Goal: Task Accomplishment & Management: Manage account settings

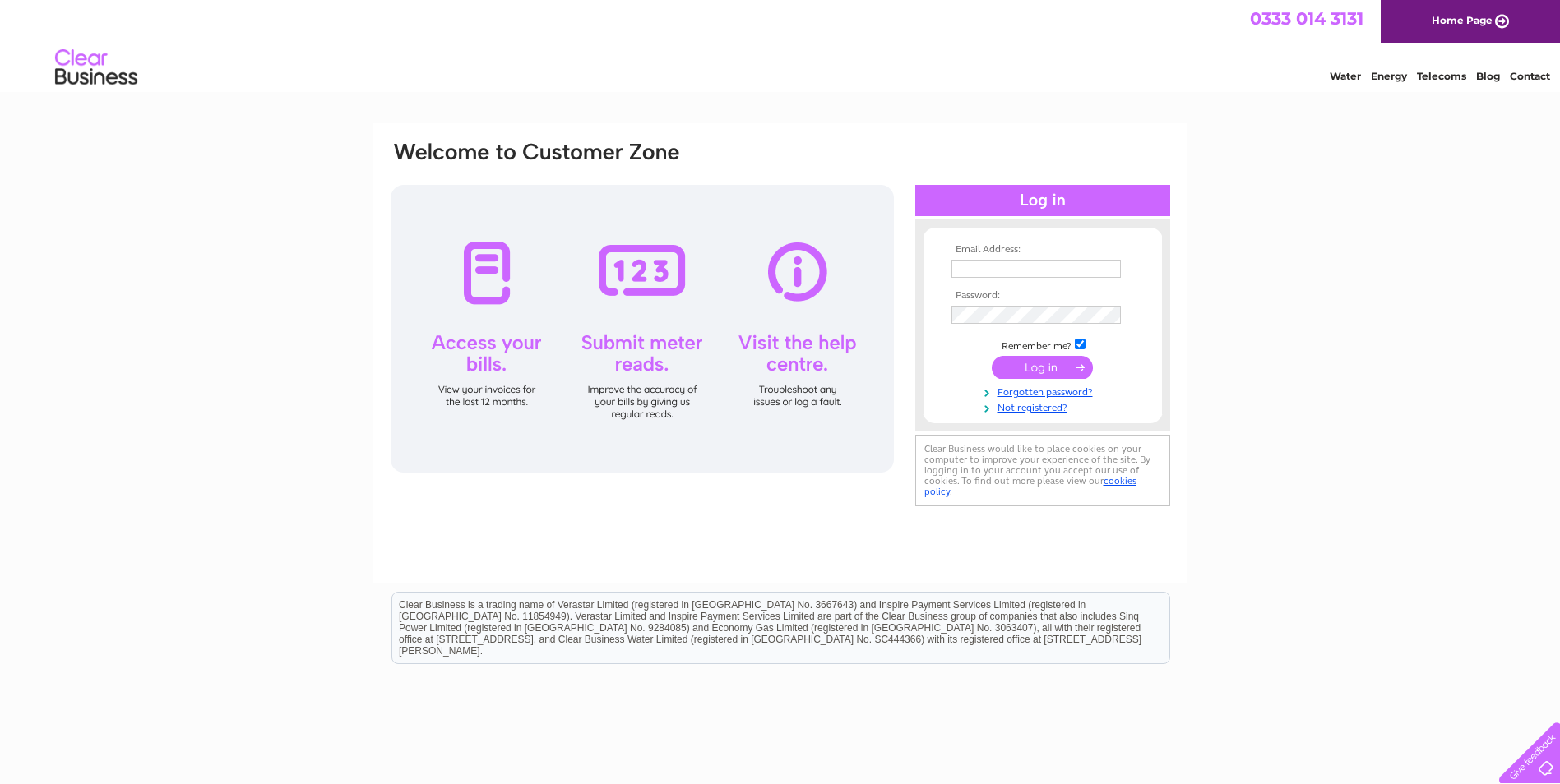
type input "info@kafeltd.co.uk"
click at [1046, 361] on input "submit" at bounding box center [1042, 367] width 101 height 23
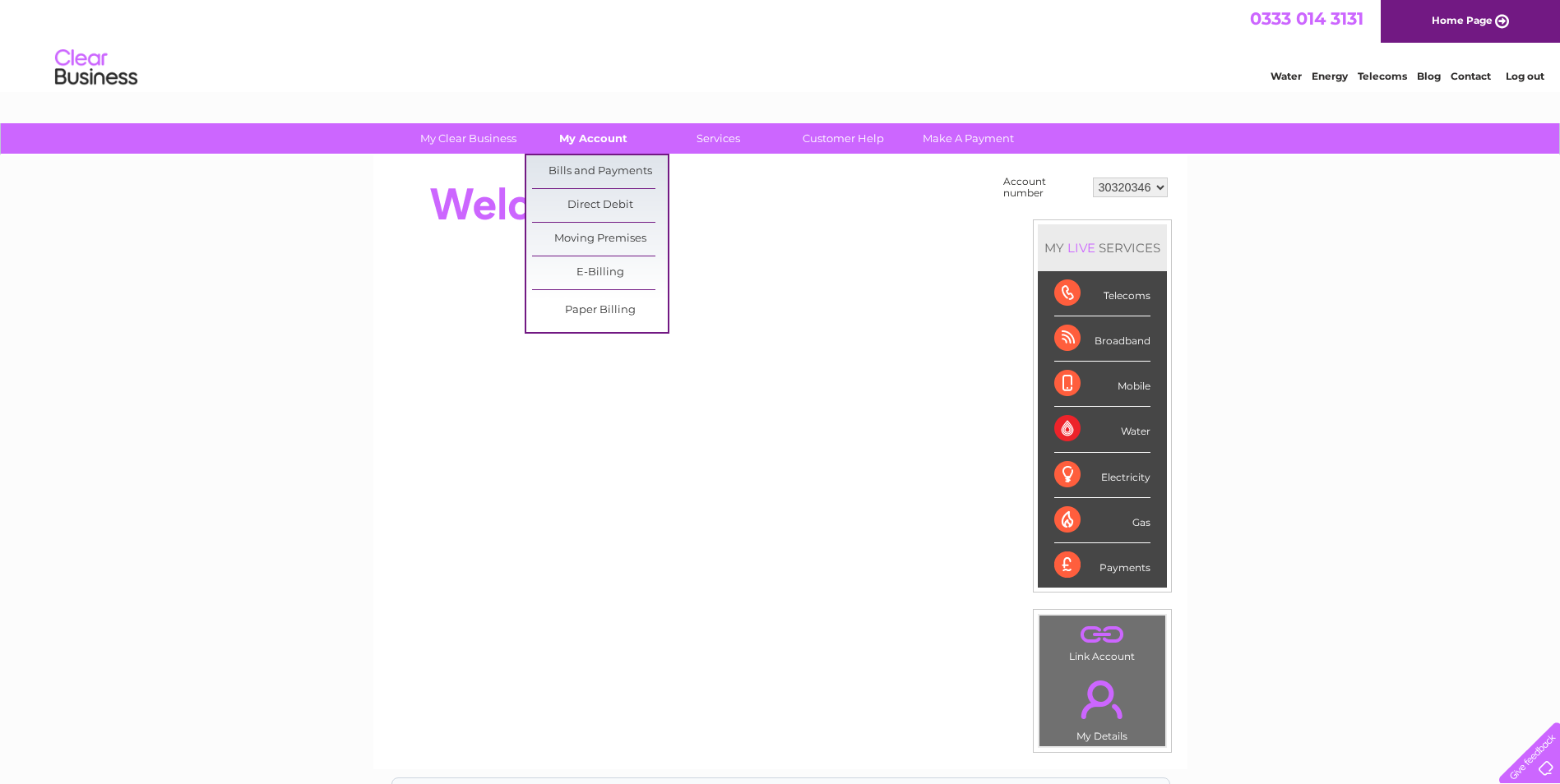
click at [574, 135] on link "My Account" at bounding box center [592, 138] width 135 height 30
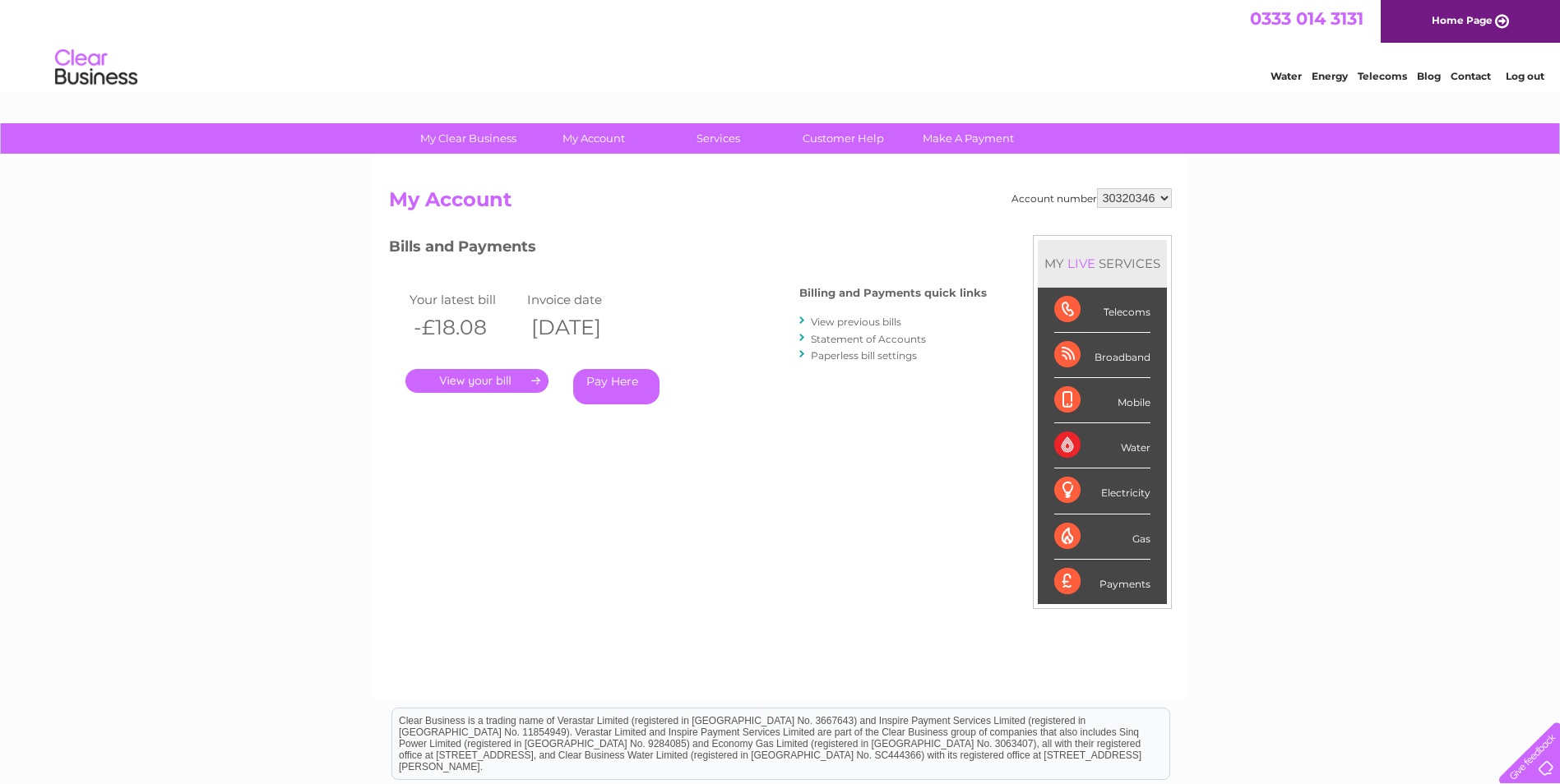
click at [510, 374] on link "." at bounding box center [477, 380] width 143 height 24
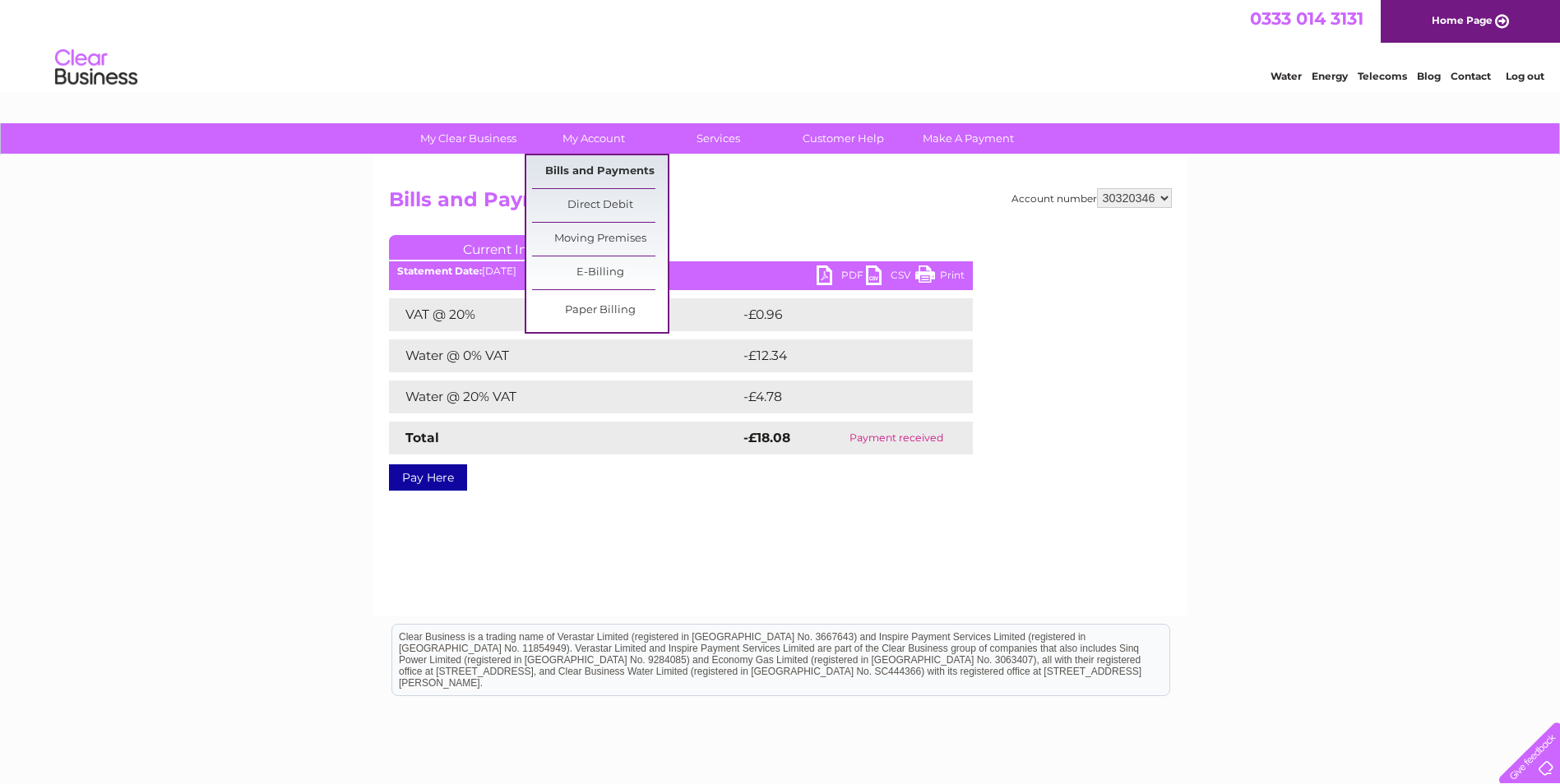
click at [593, 167] on link "Bills and Payments" at bounding box center [599, 172] width 135 height 33
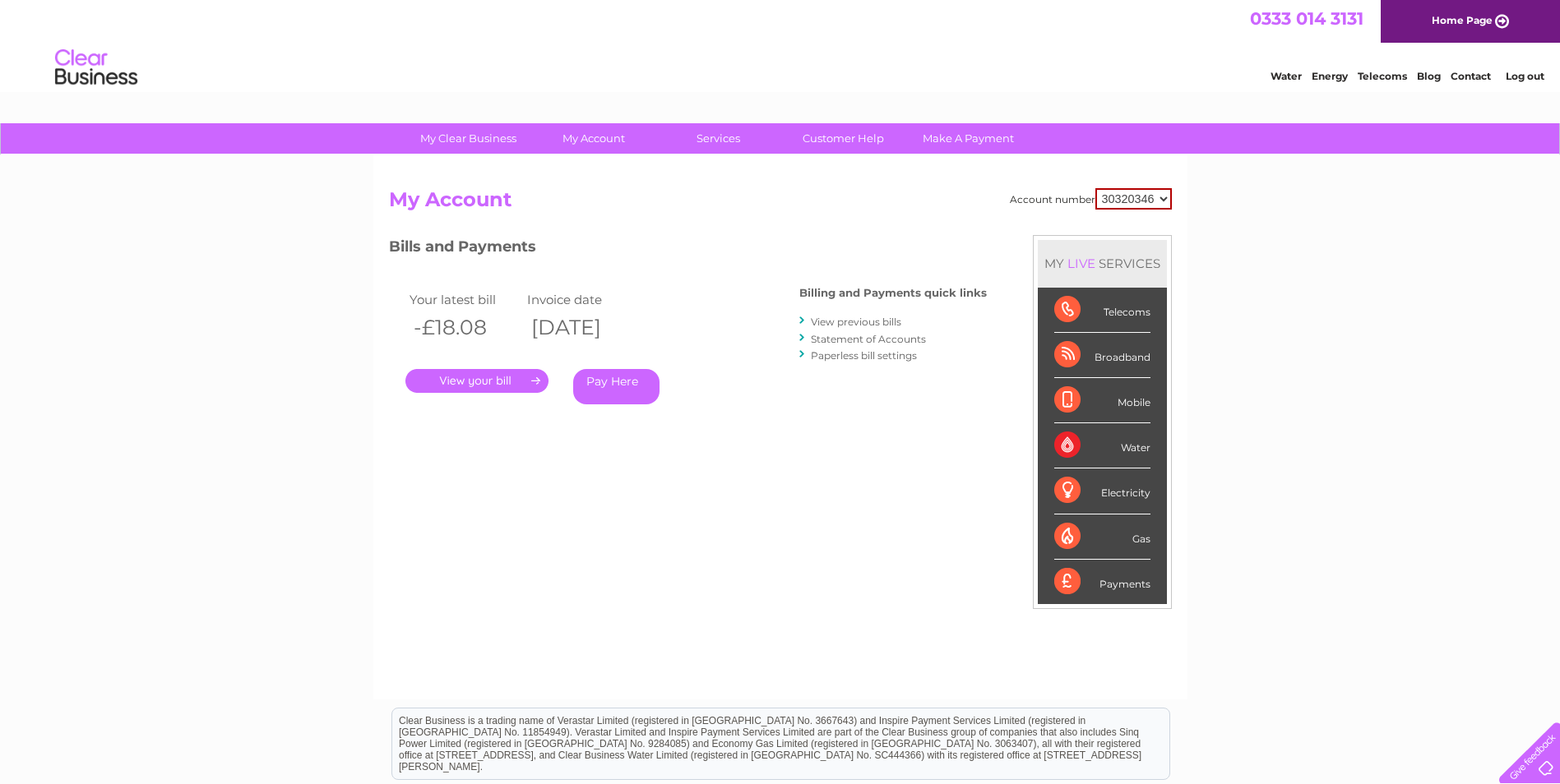
click at [854, 321] on link "View previous bills" at bounding box center [856, 322] width 90 height 12
click at [856, 337] on link "Statement of Accounts" at bounding box center [869, 339] width 115 height 12
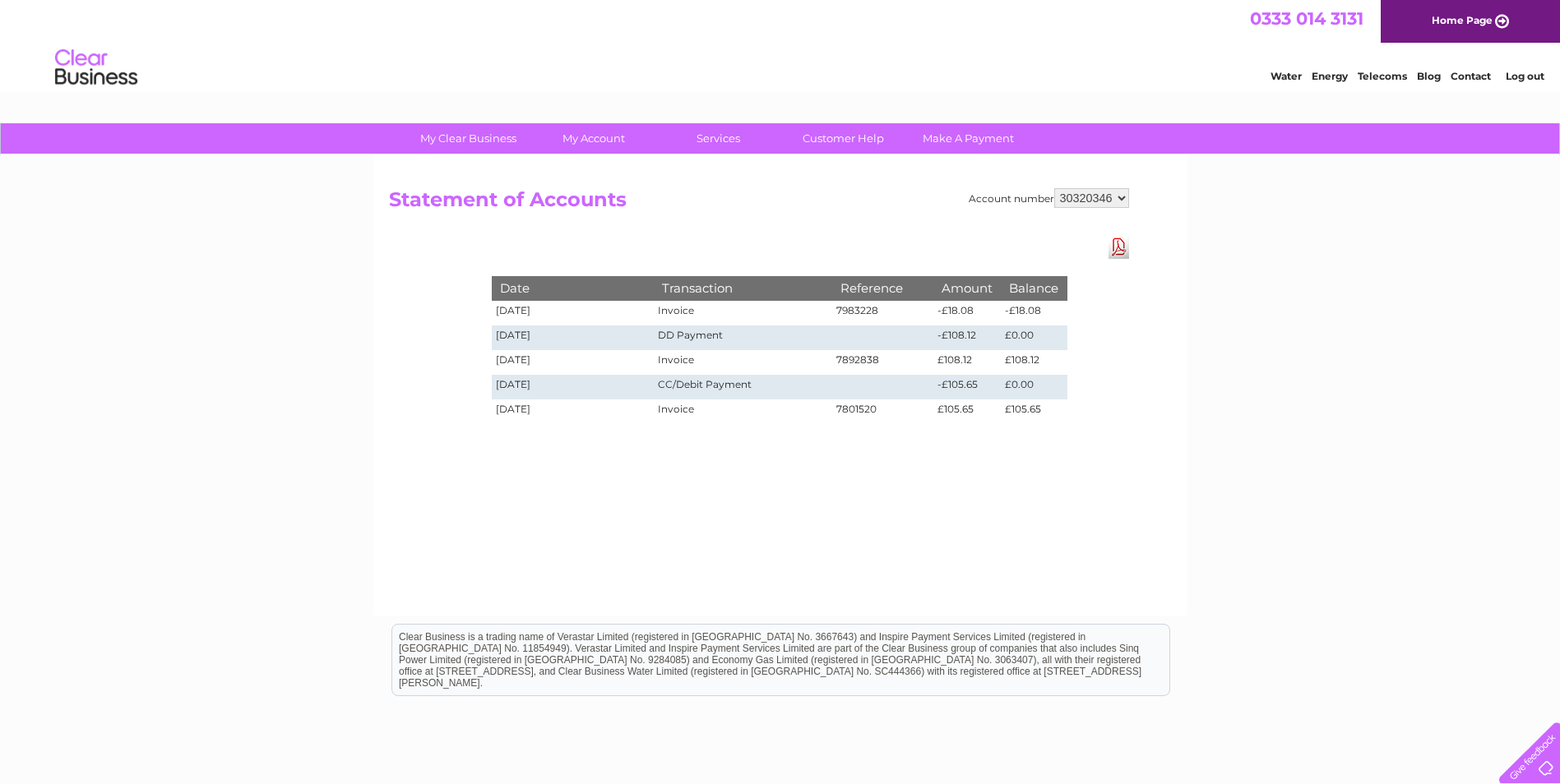
click at [1465, 72] on link "Contact" at bounding box center [1471, 76] width 41 height 12
